Goal: Transaction & Acquisition: Purchase product/service

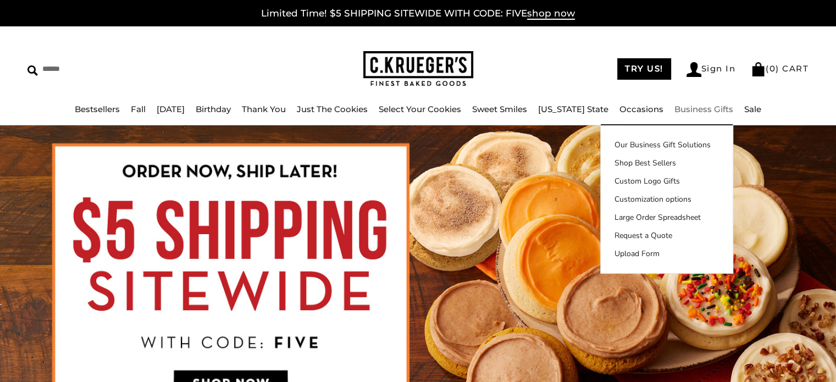
click at [680, 110] on link "Business Gifts" at bounding box center [703, 109] width 59 height 10
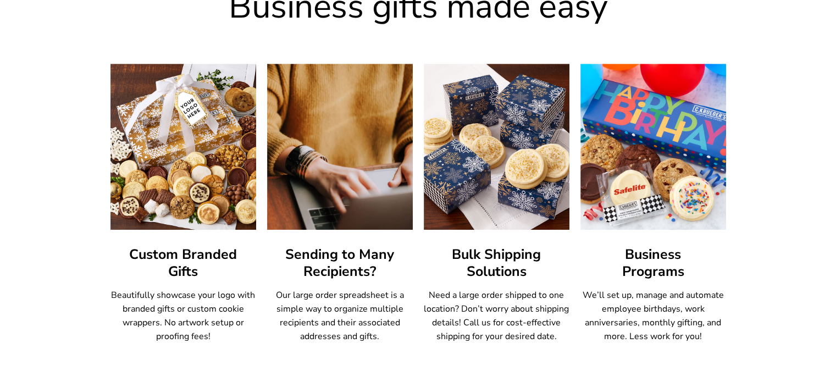
scroll to position [604, 0]
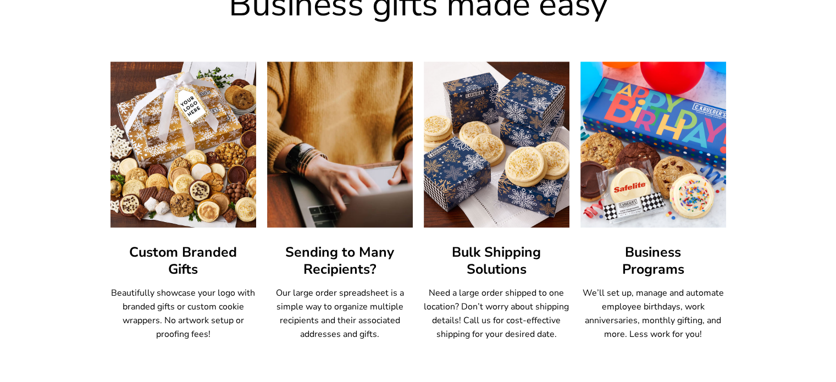
click at [211, 235] on article "Custom Branded Gifts Beautifully showcase your logo with branded gifts or custo…" at bounding box center [183, 202] width 146 height 280
click at [197, 263] on h3 "Custom Branded Gifts" at bounding box center [183, 261] width 146 height 34
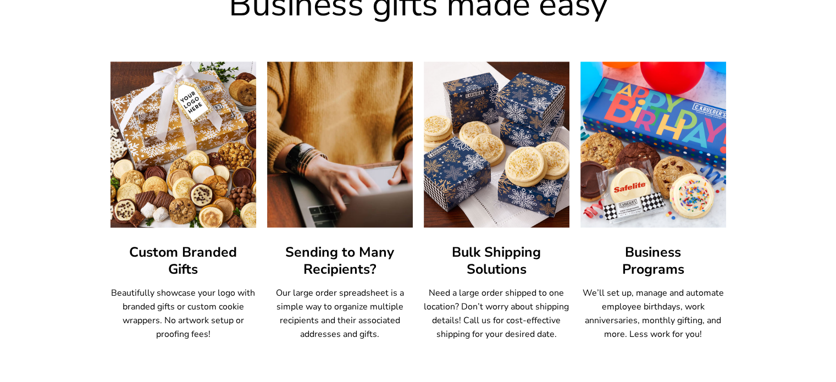
click at [202, 131] on img at bounding box center [183, 144] width 160 height 182
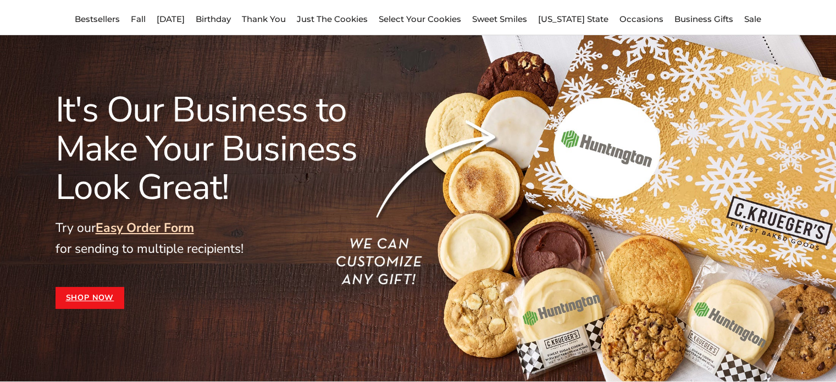
scroll to position [0, 0]
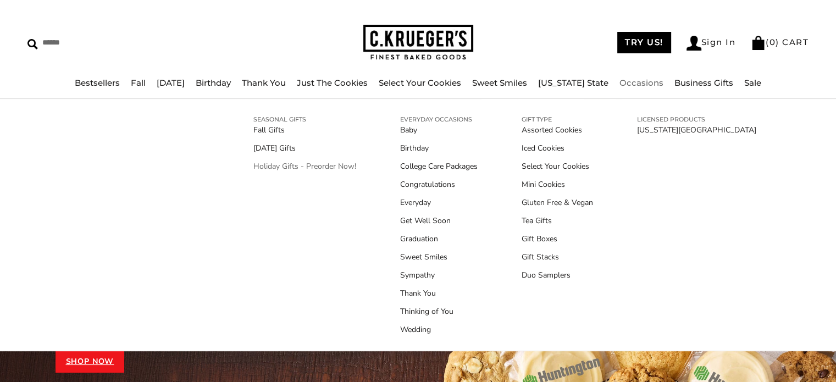
click at [338, 164] on link "Holiday Gifts - Preorder Now!" at bounding box center [304, 166] width 103 height 12
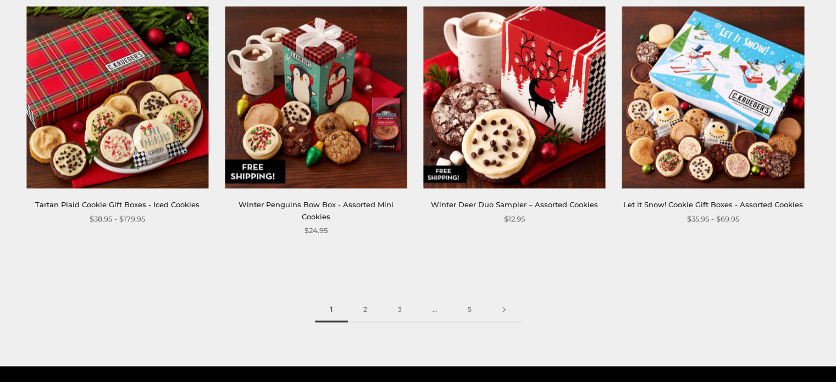
scroll to position [1539, 0]
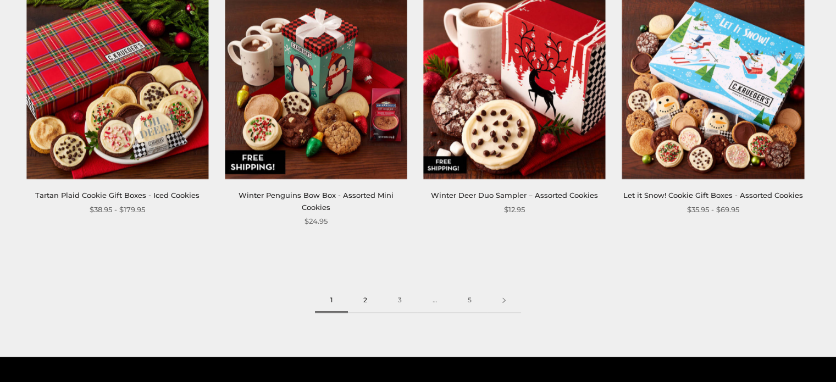
click at [360, 288] on link "2" at bounding box center [365, 300] width 35 height 25
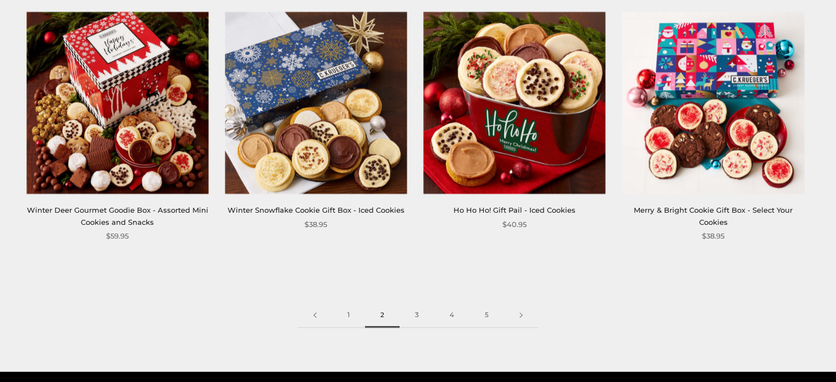
scroll to position [1539, 0]
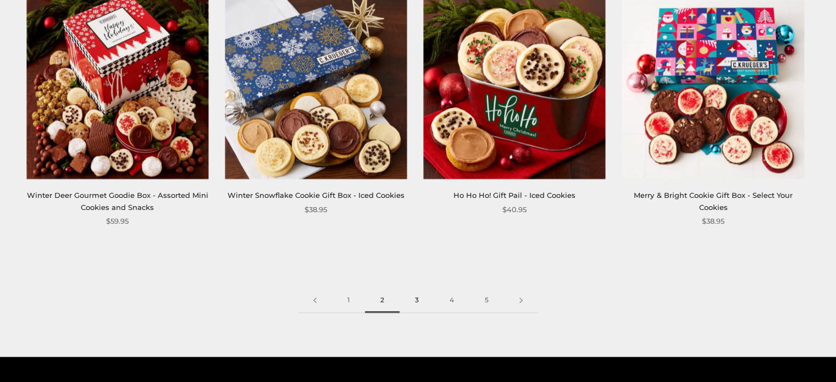
click at [413, 294] on link "3" at bounding box center [416, 300] width 35 height 25
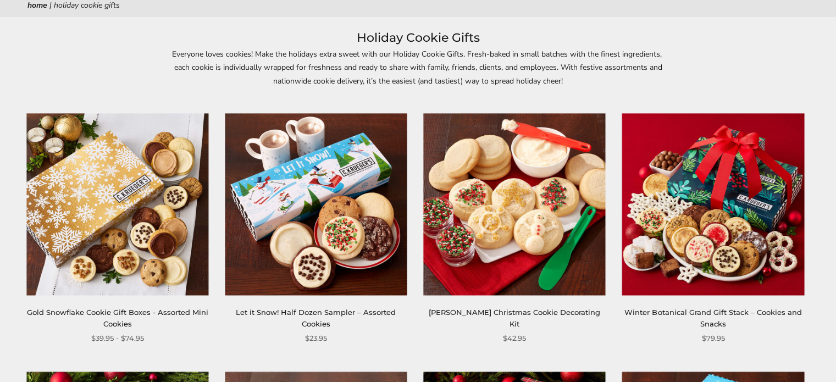
scroll to position [165, 0]
